Goal: Navigation & Orientation: Find specific page/section

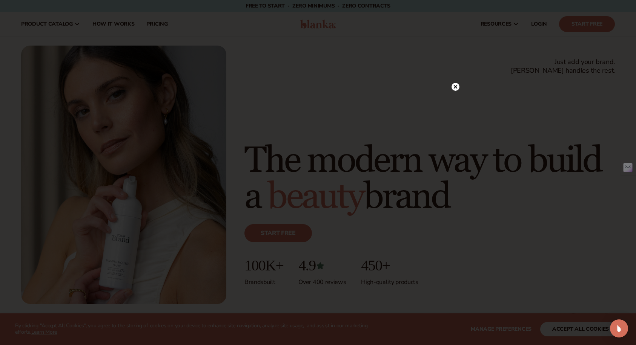
drag, startPoint x: 457, startPoint y: 86, endPoint x: 467, endPoint y: 89, distance: 11.0
click at [457, 86] on icon at bounding box center [455, 87] width 8 height 8
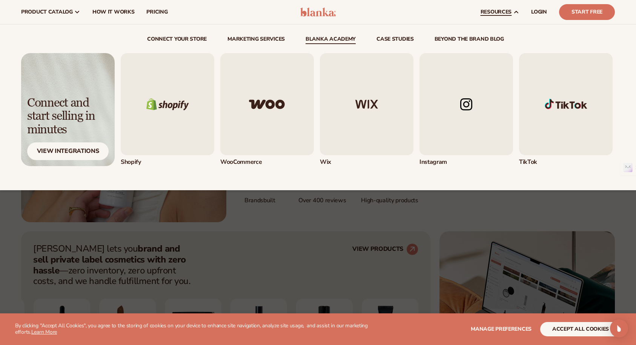
scroll to position [80, 0]
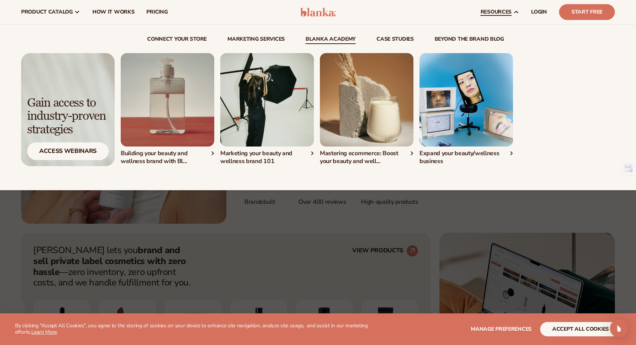
click at [319, 37] on link "Blanka Academy" at bounding box center [330, 41] width 50 height 8
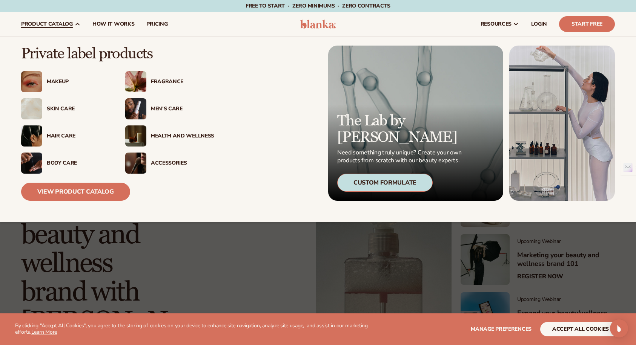
click at [161, 137] on div "Health And Wellness" at bounding box center [182, 136] width 63 height 6
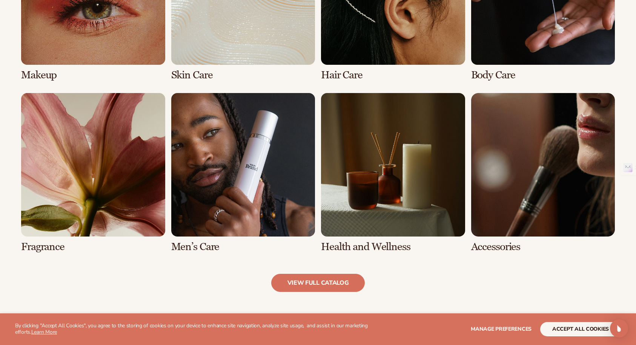
scroll to position [648, 0]
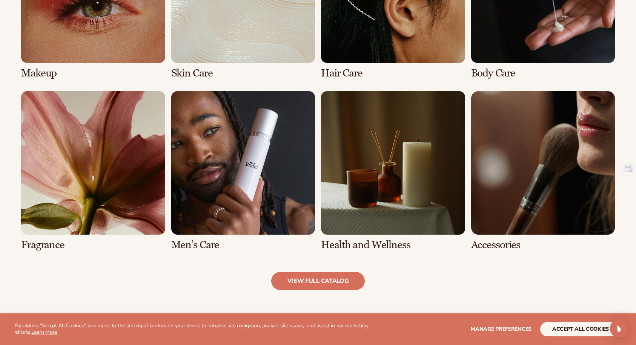
click at [263, 175] on link "6 / 8" at bounding box center [243, 171] width 144 height 160
click at [262, 175] on link "6 / 8" at bounding box center [243, 171] width 144 height 160
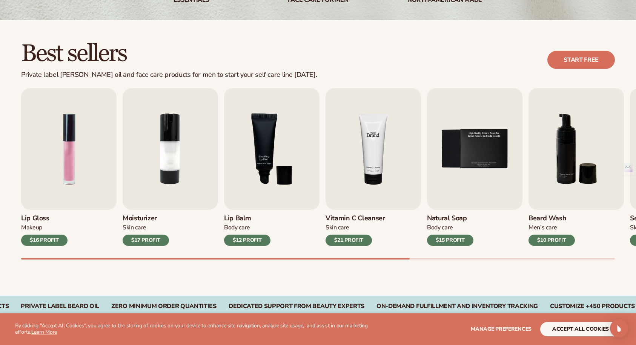
scroll to position [183, 0]
